Goal: Information Seeking & Learning: Learn about a topic

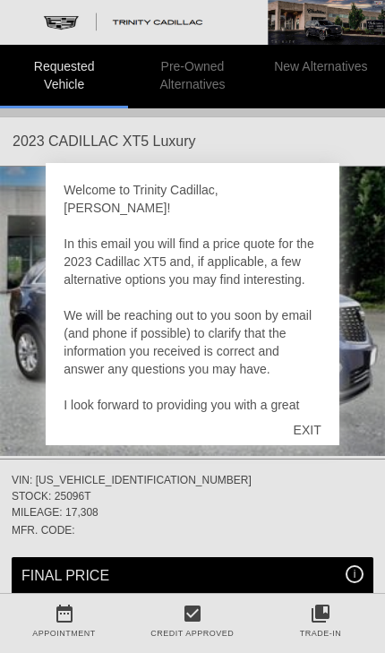
click at [314, 427] on div "EXIT" at bounding box center [308, 430] width 64 height 54
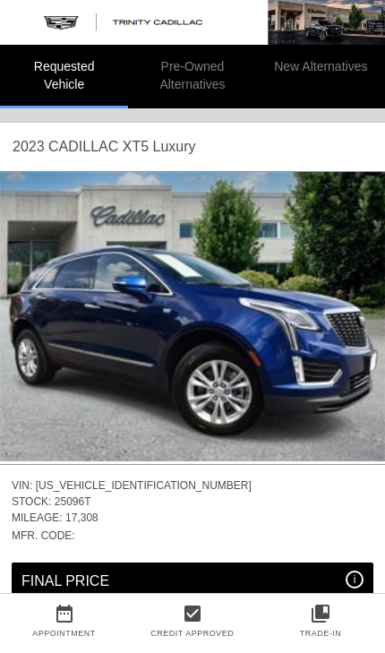
click at [332, 350] on img at bounding box center [192, 316] width 385 height 289
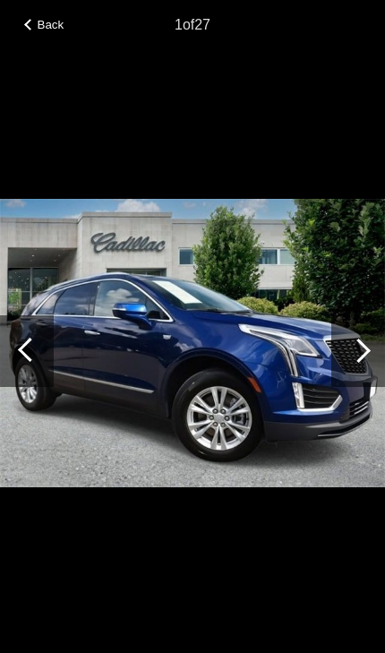
scroll to position [0, 2]
click at [372, 341] on div at bounding box center [358, 351] width 54 height 72
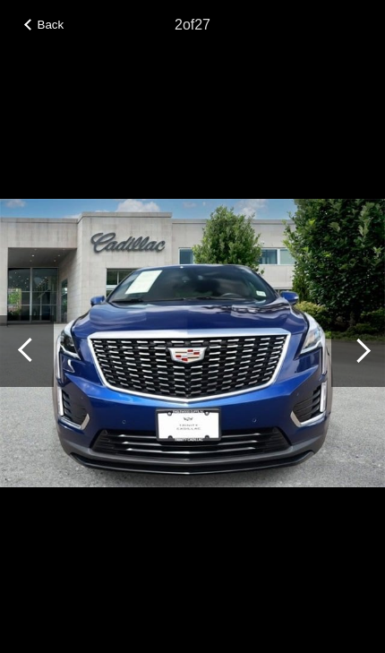
click at [363, 353] on div at bounding box center [359, 350] width 24 height 24
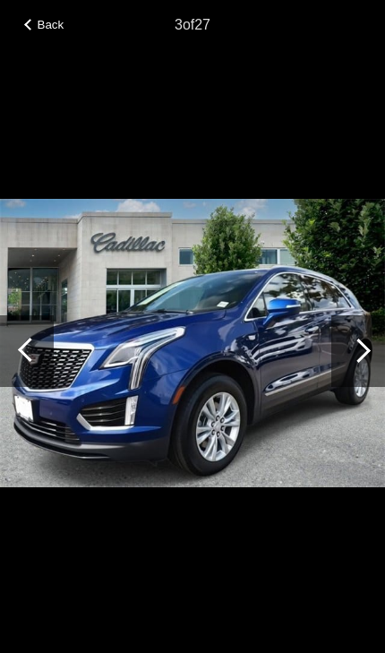
click at [368, 350] on div at bounding box center [359, 350] width 24 height 24
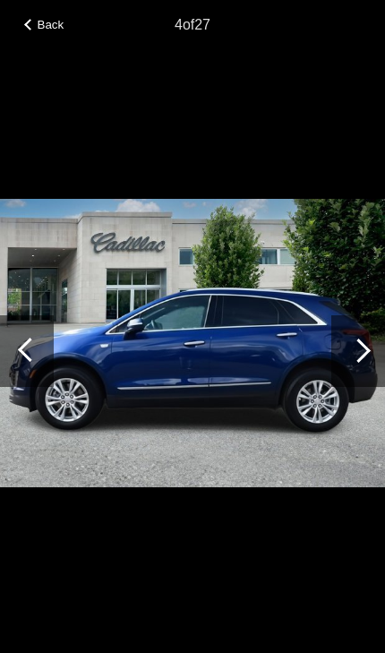
click at [371, 347] on div at bounding box center [358, 351] width 54 height 72
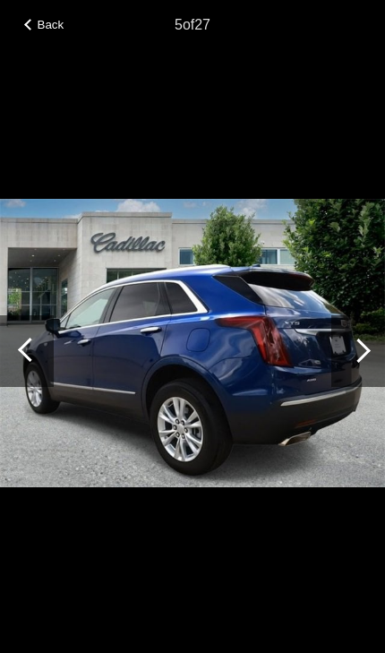
click at [371, 352] on div at bounding box center [358, 351] width 54 height 72
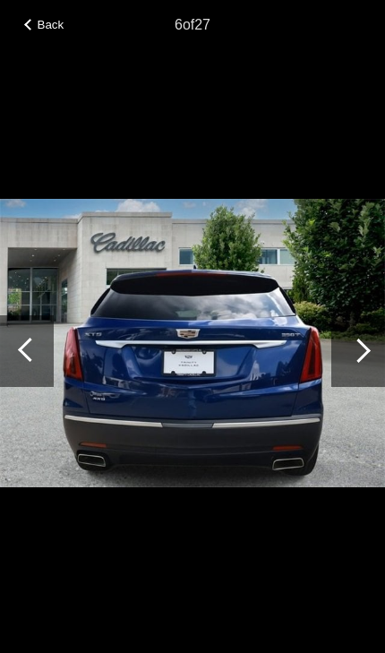
click at [364, 354] on div at bounding box center [359, 350] width 24 height 24
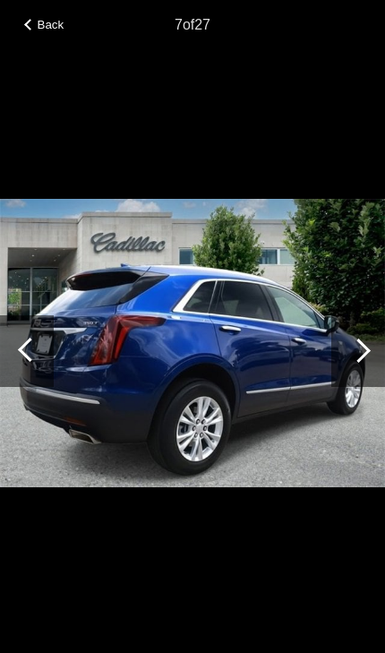
click at [363, 350] on div at bounding box center [359, 350] width 24 height 24
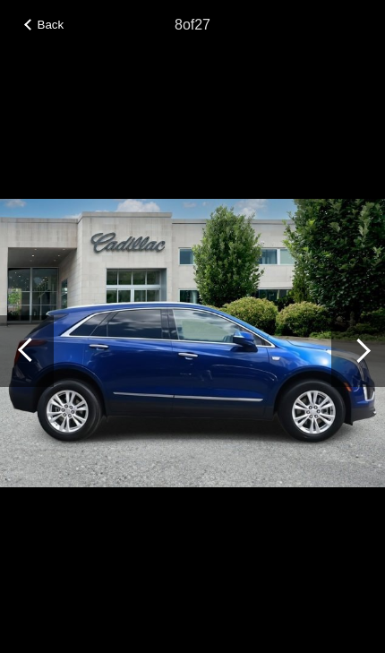
click at [369, 355] on div at bounding box center [358, 351] width 54 height 72
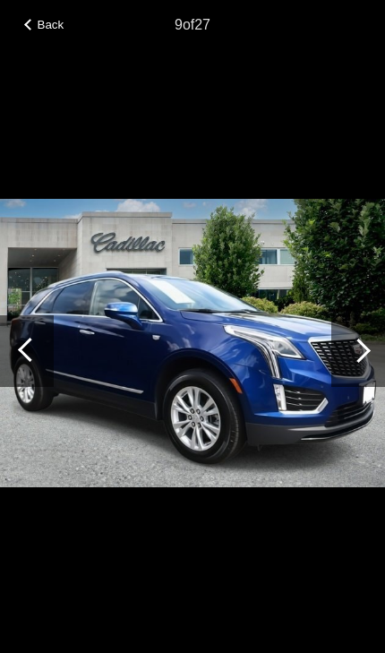
click at [366, 364] on div at bounding box center [358, 351] width 54 height 72
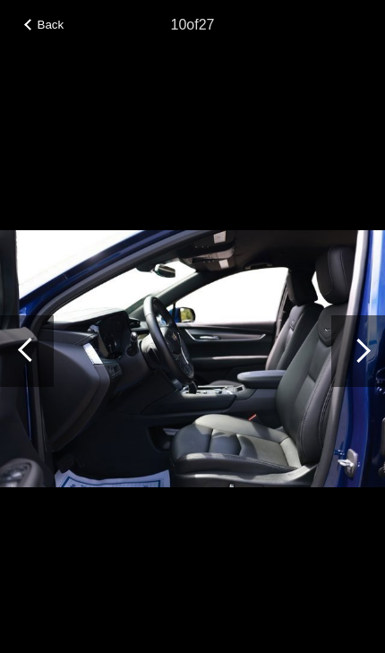
click at [363, 353] on div at bounding box center [359, 350] width 24 height 24
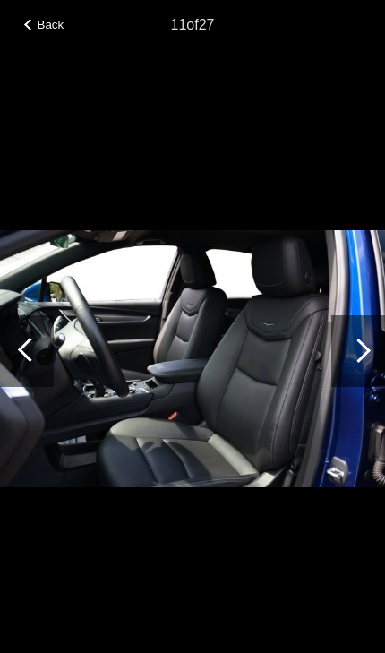
click at [364, 355] on div at bounding box center [359, 350] width 24 height 24
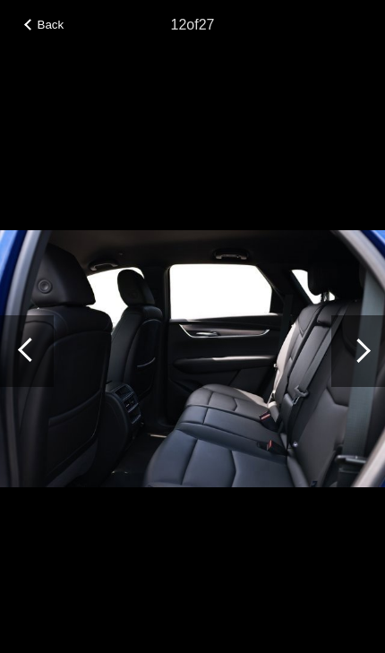
click at [356, 351] on div at bounding box center [359, 350] width 24 height 24
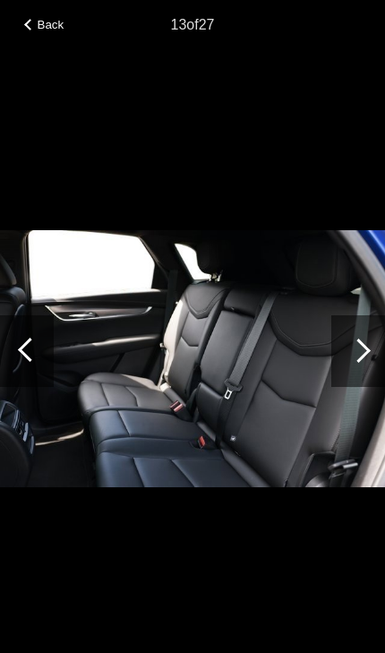
click at [370, 352] on div at bounding box center [358, 351] width 54 height 72
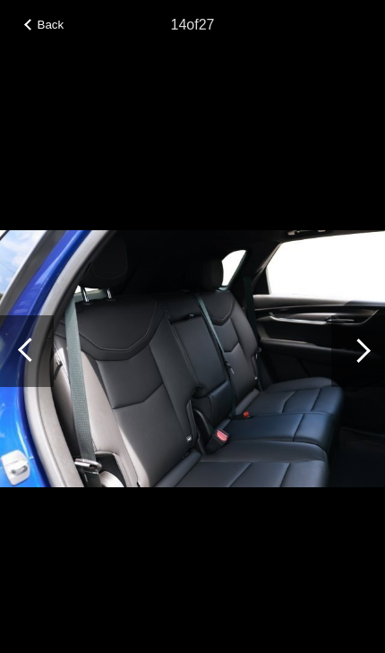
click at [374, 350] on div at bounding box center [358, 351] width 54 height 72
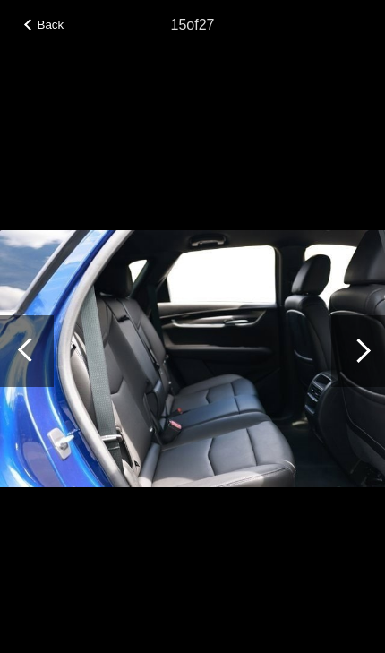
click at [364, 349] on div at bounding box center [359, 350] width 24 height 24
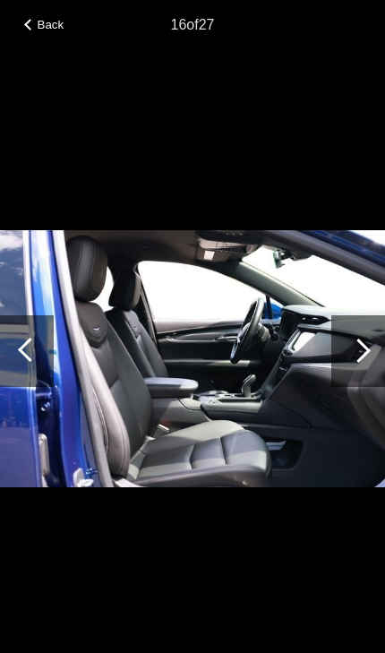
click at [370, 353] on div at bounding box center [358, 351] width 54 height 72
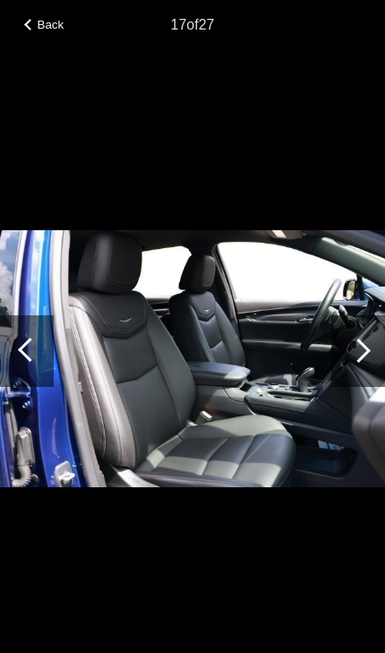
click at [372, 357] on div at bounding box center [358, 351] width 54 height 72
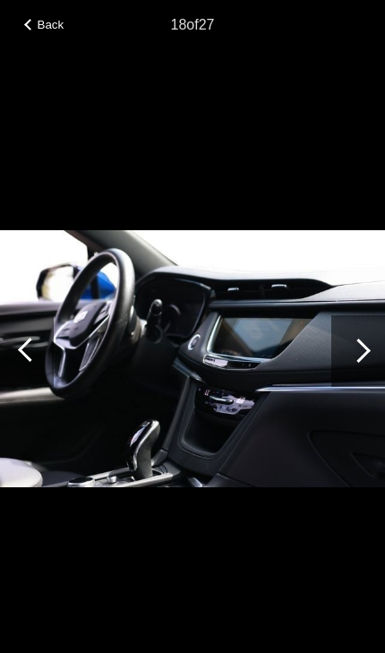
click at [372, 356] on div at bounding box center [358, 351] width 54 height 72
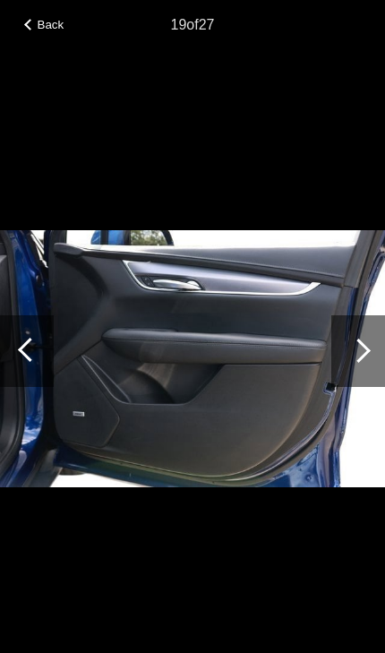
click at [360, 354] on div at bounding box center [359, 350] width 24 height 24
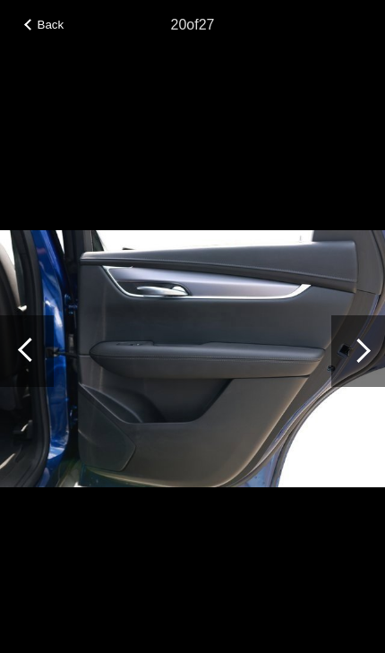
click at [361, 347] on div at bounding box center [359, 350] width 24 height 24
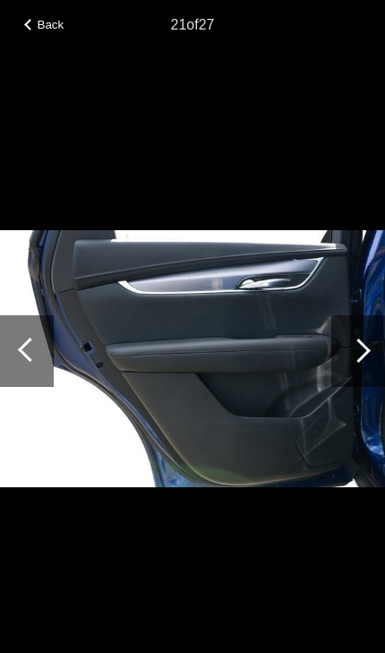
click at [368, 352] on div at bounding box center [359, 350] width 24 height 24
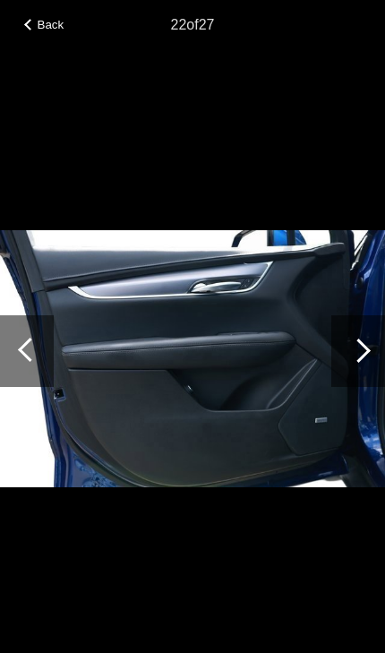
click at [369, 347] on div at bounding box center [358, 351] width 54 height 72
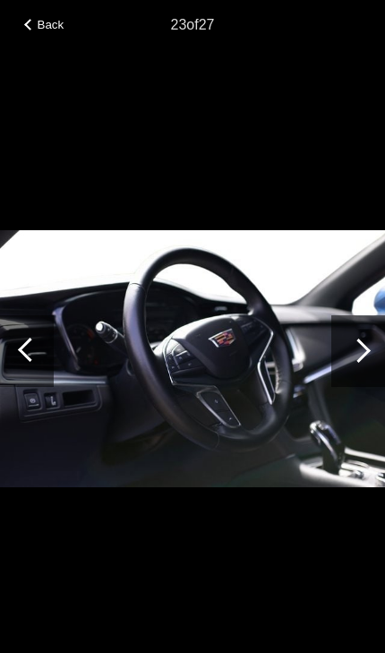
click at [367, 349] on div at bounding box center [359, 350] width 24 height 24
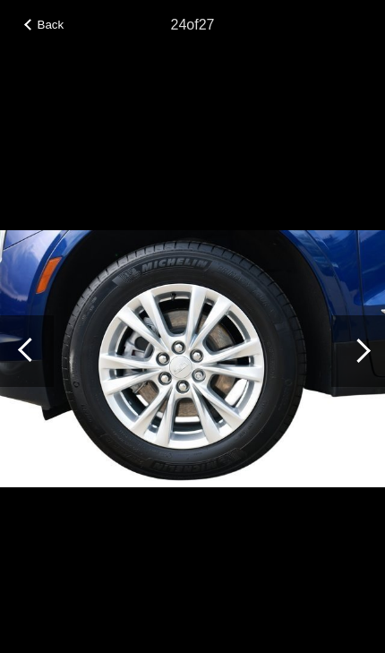
click at [373, 350] on div at bounding box center [358, 351] width 54 height 72
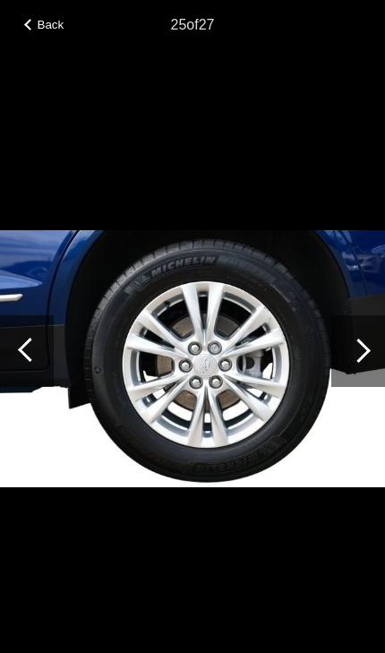
click at [366, 348] on div at bounding box center [359, 350] width 24 height 24
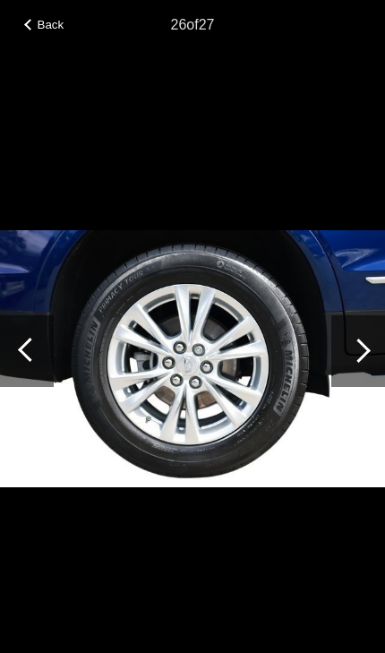
click at [368, 349] on div at bounding box center [359, 350] width 24 height 24
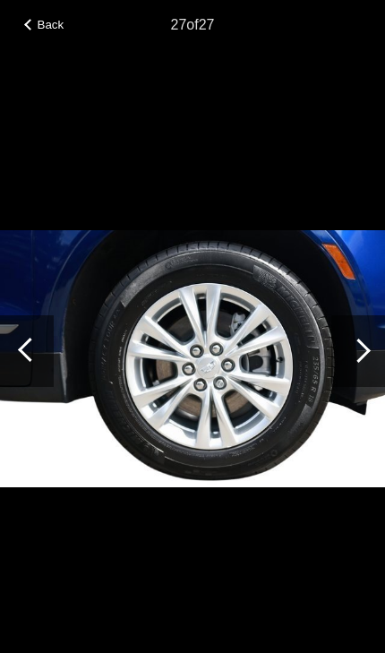
click at [351, 358] on div at bounding box center [358, 351] width 54 height 72
click at [373, 350] on div at bounding box center [358, 351] width 54 height 72
click at [360, 350] on div at bounding box center [359, 350] width 24 height 24
click at [363, 348] on div at bounding box center [359, 350] width 24 height 24
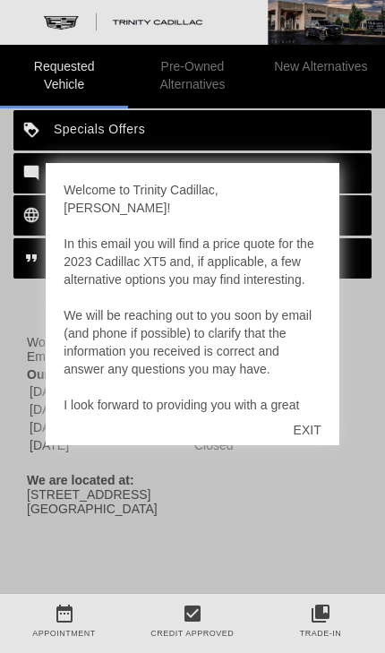
scroll to position [809, 0]
click at [315, 425] on div "EXIT" at bounding box center [308, 430] width 64 height 54
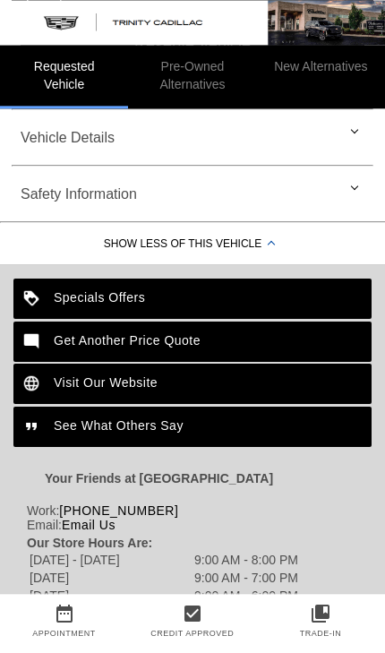
scroll to position [612, 0]
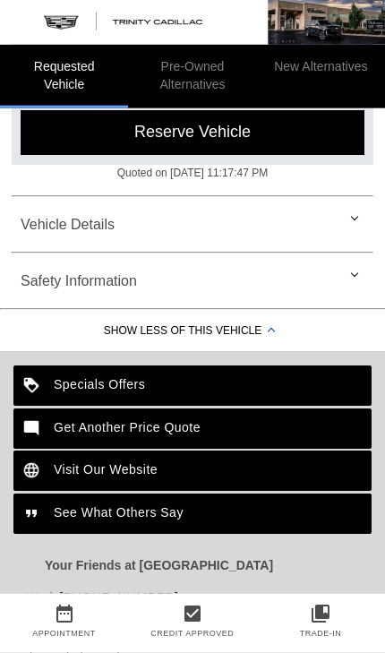
click at [71, 277] on div "Safety Information" at bounding box center [193, 281] width 362 height 43
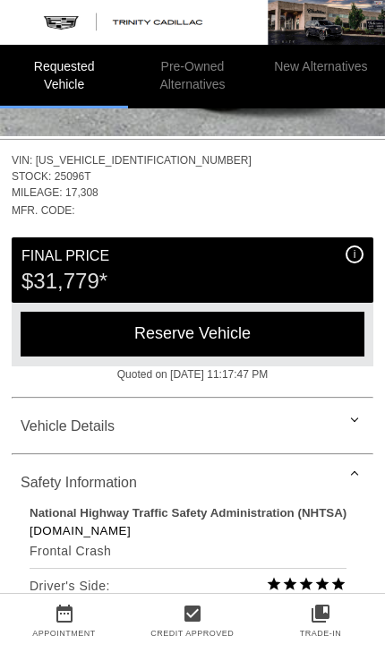
scroll to position [319, 0]
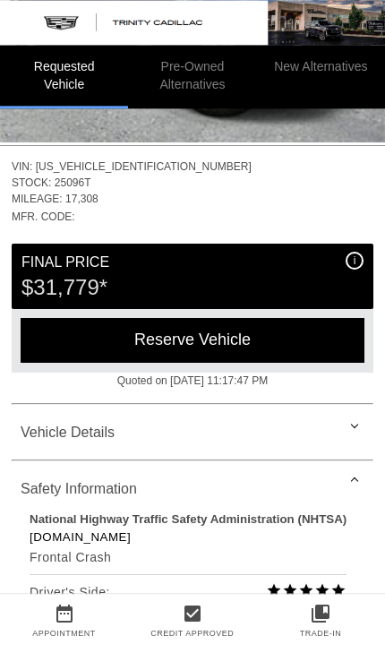
click at [101, 428] on div "Vehicle Details" at bounding box center [193, 432] width 362 height 43
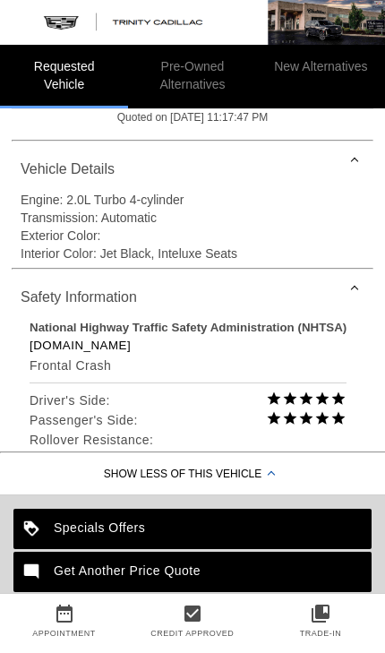
scroll to position [593, 0]
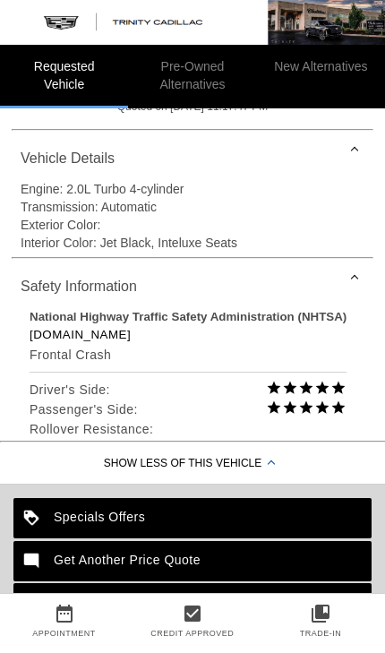
click at [150, 647] on div "See What Others Say" at bounding box center [192, 646] width 358 height 40
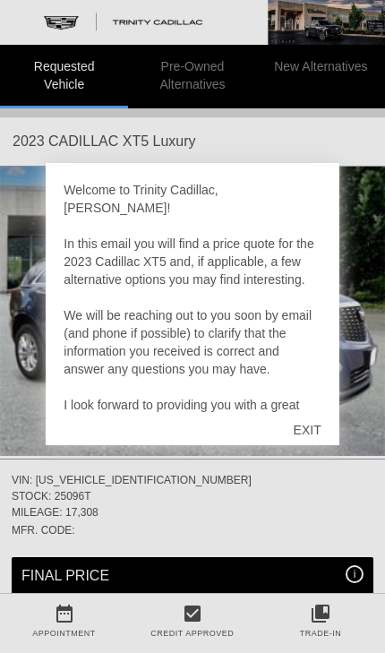
click at [310, 426] on div "EXIT" at bounding box center [308, 430] width 64 height 54
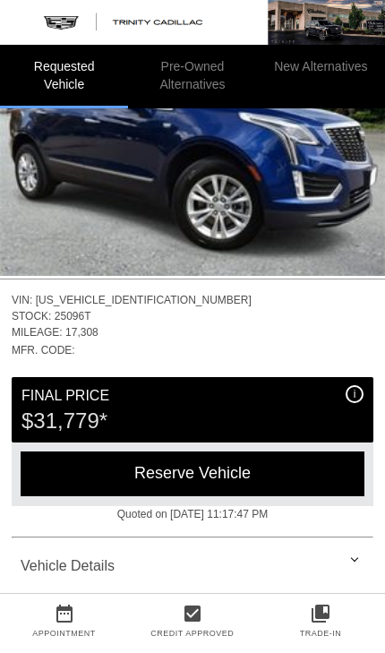
scroll to position [187, 0]
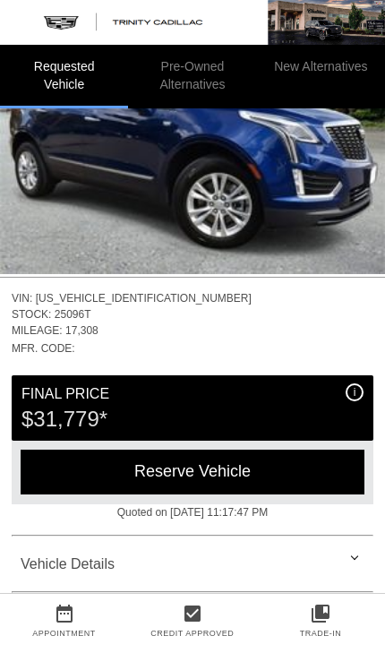
click at [329, 624] on icon "collections_bookmark" at bounding box center [320, 613] width 128 height 21
